Goal: Task Accomplishment & Management: Use online tool/utility

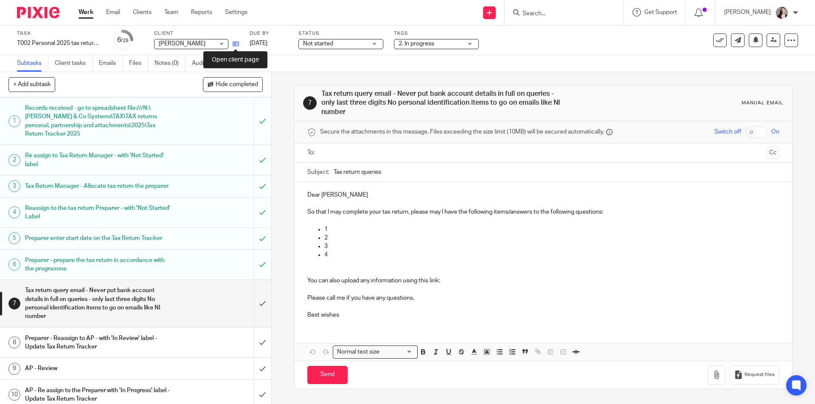
click at [234, 44] on icon at bounding box center [235, 44] width 6 height 6
click at [254, 303] on input "submit" at bounding box center [135, 303] width 271 height 47
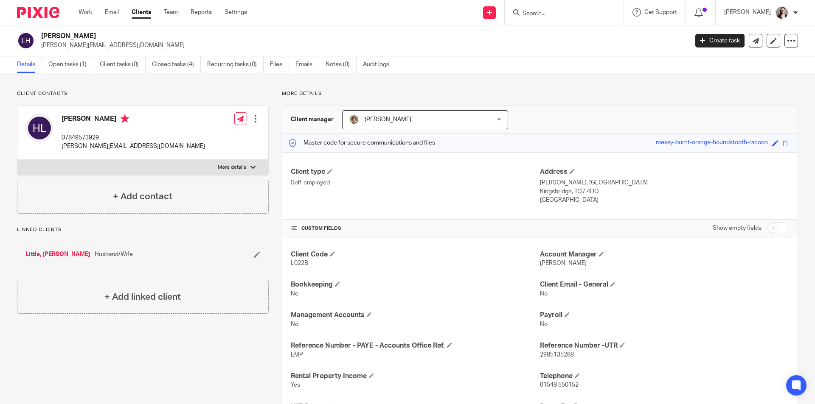
scroll to position [133, 0]
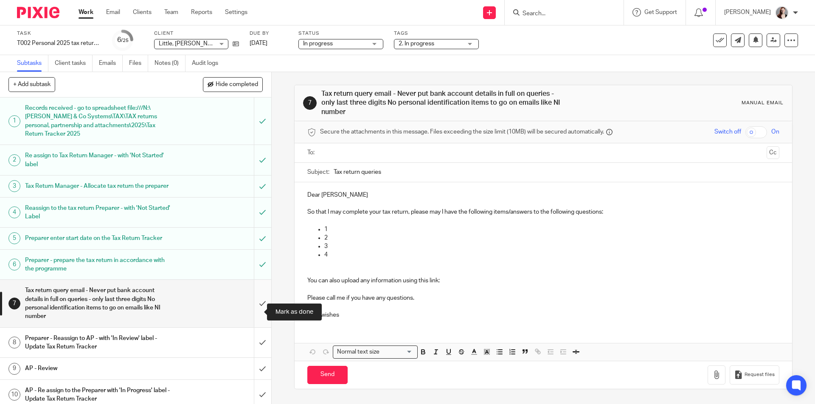
click at [258, 308] on input "submit" at bounding box center [135, 303] width 271 height 47
